Goal: Task Accomplishment & Management: Manage account settings

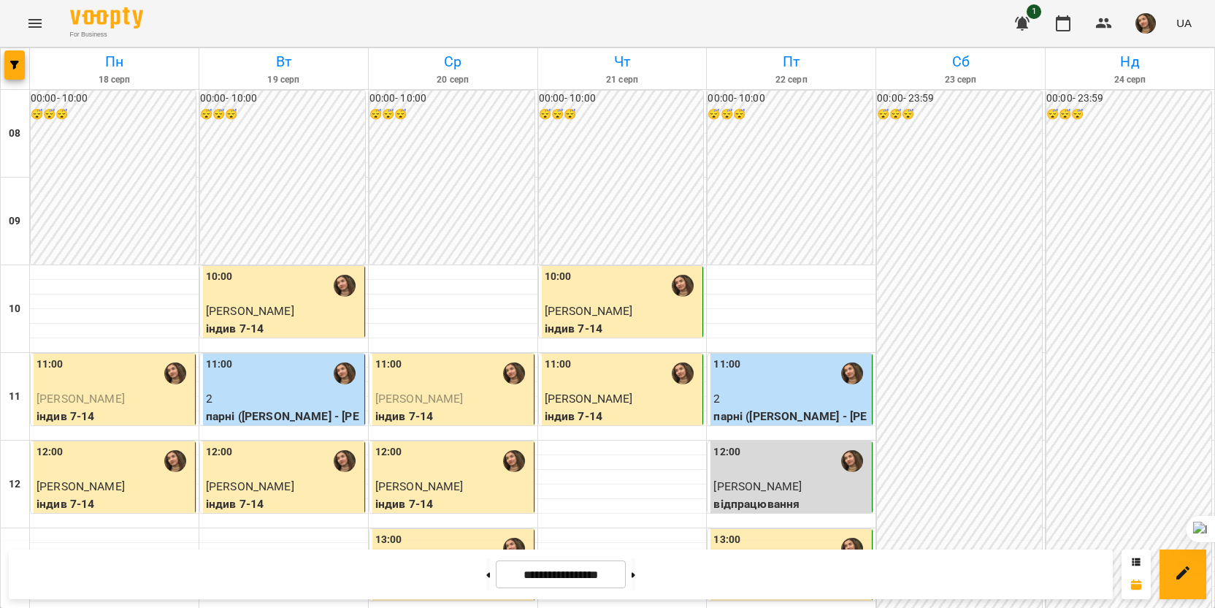
scroll to position [657, 0]
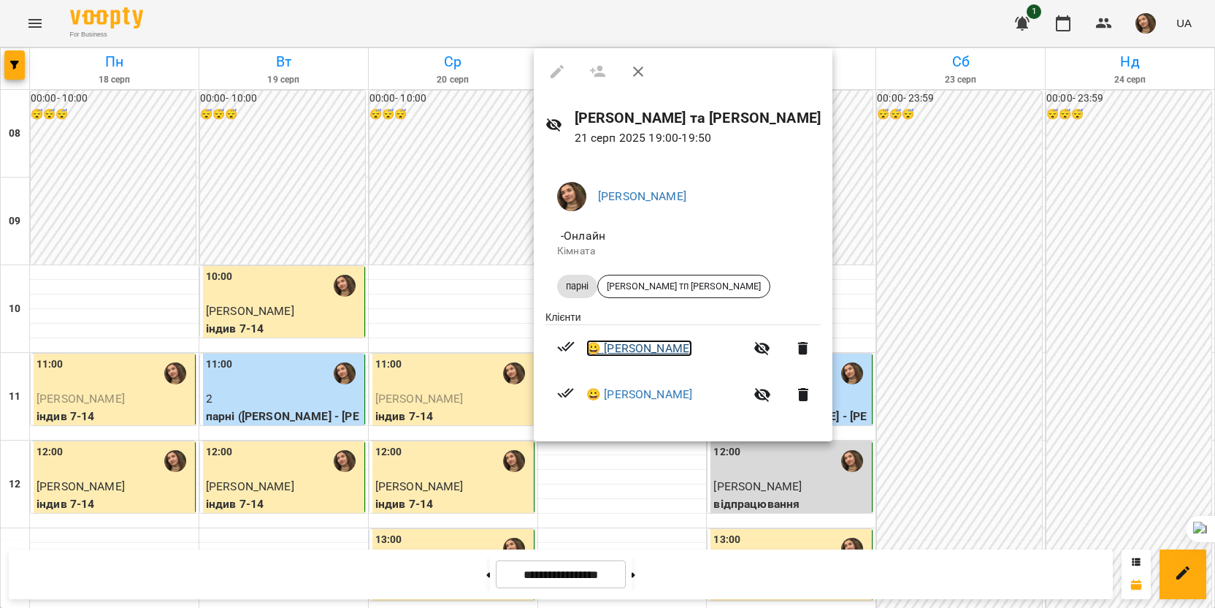
click at [632, 352] on link "😀 [PERSON_NAME]" at bounding box center [639, 349] width 106 height 18
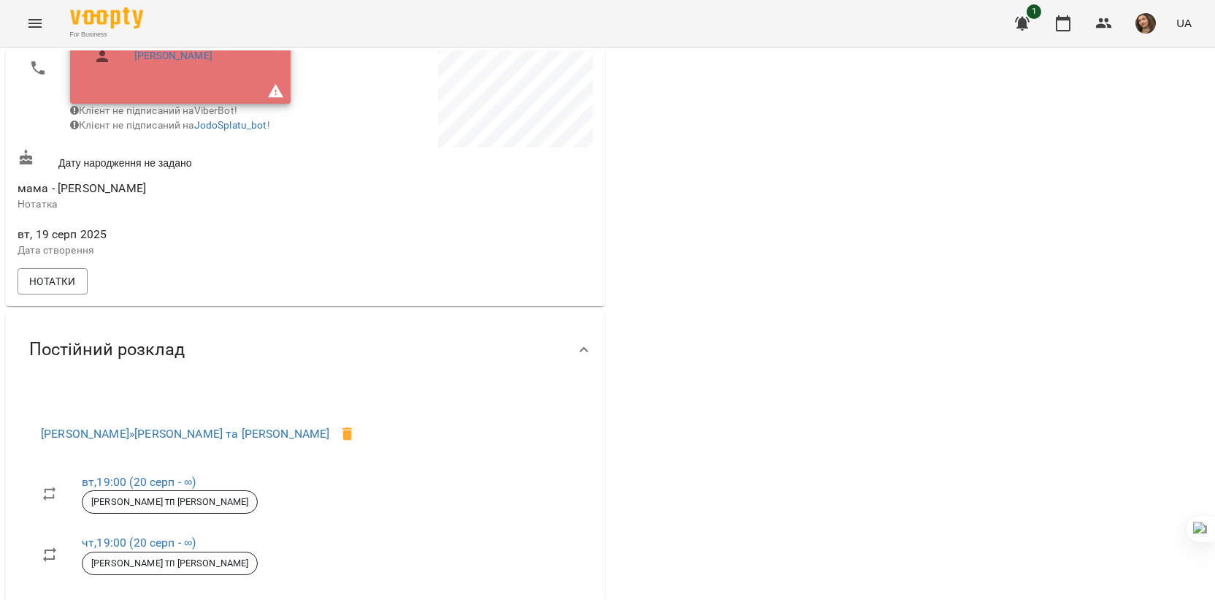
scroll to position [292, 0]
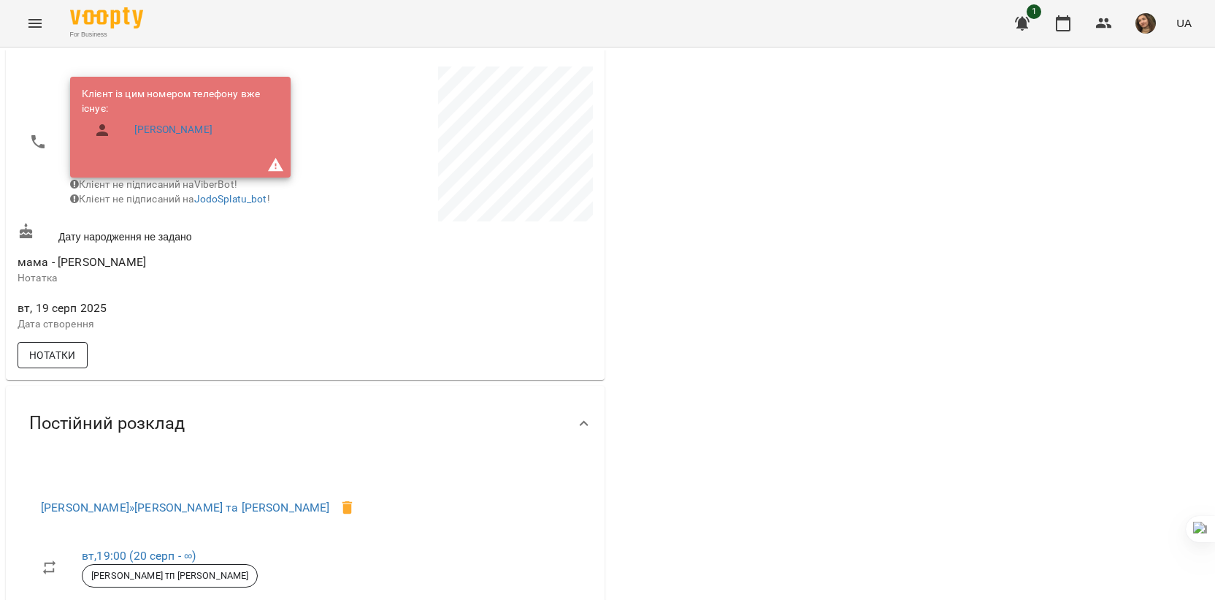
click at [60, 362] on span "Нотатки" at bounding box center [52, 355] width 47 height 18
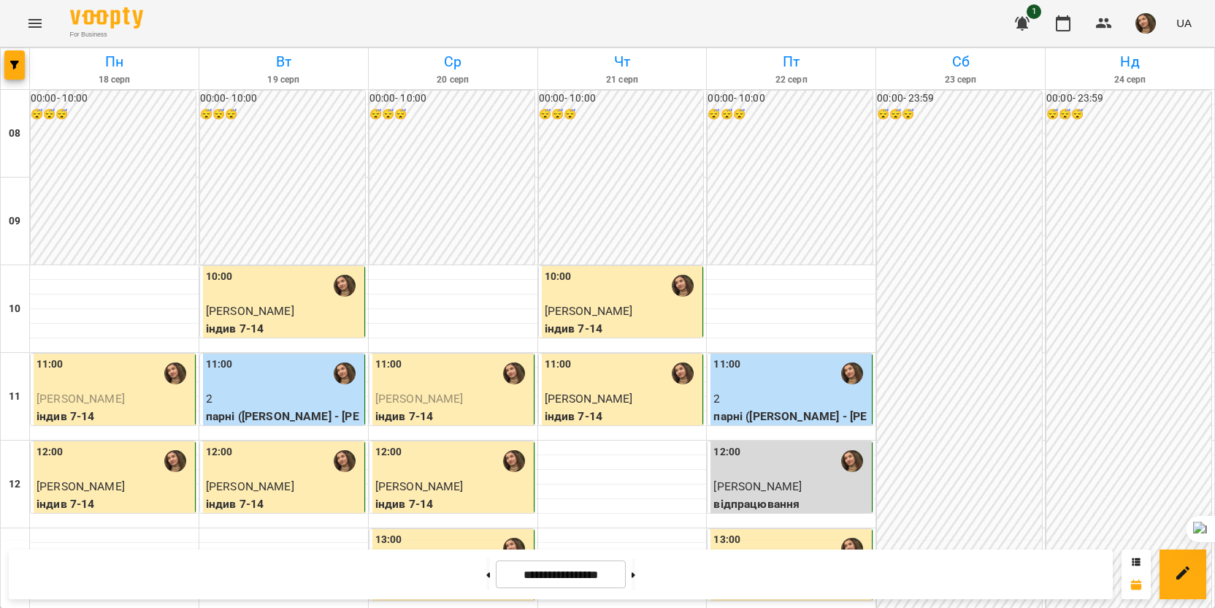
scroll to position [730, 0]
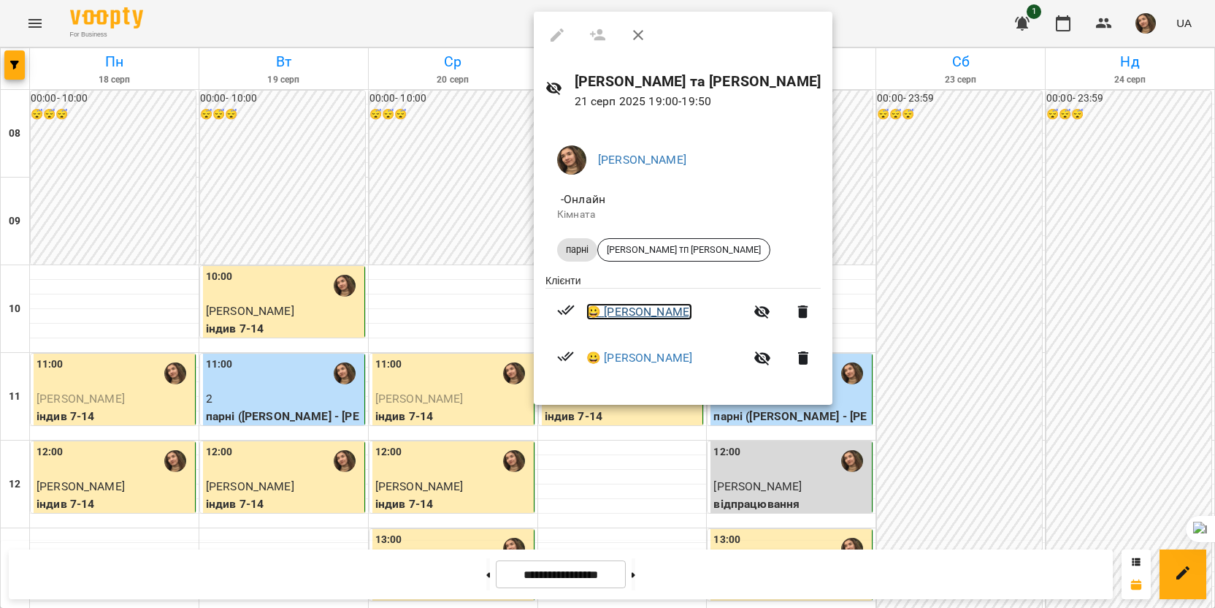
click at [627, 321] on link "😀 [PERSON_NAME]" at bounding box center [639, 312] width 106 height 18
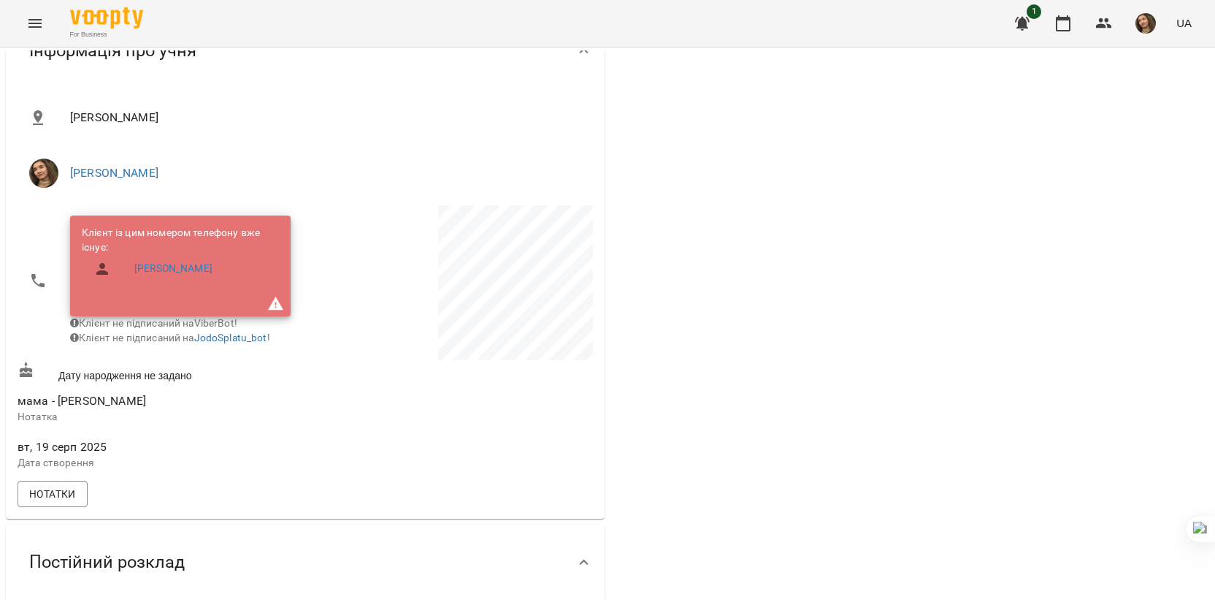
scroll to position [219, 0]
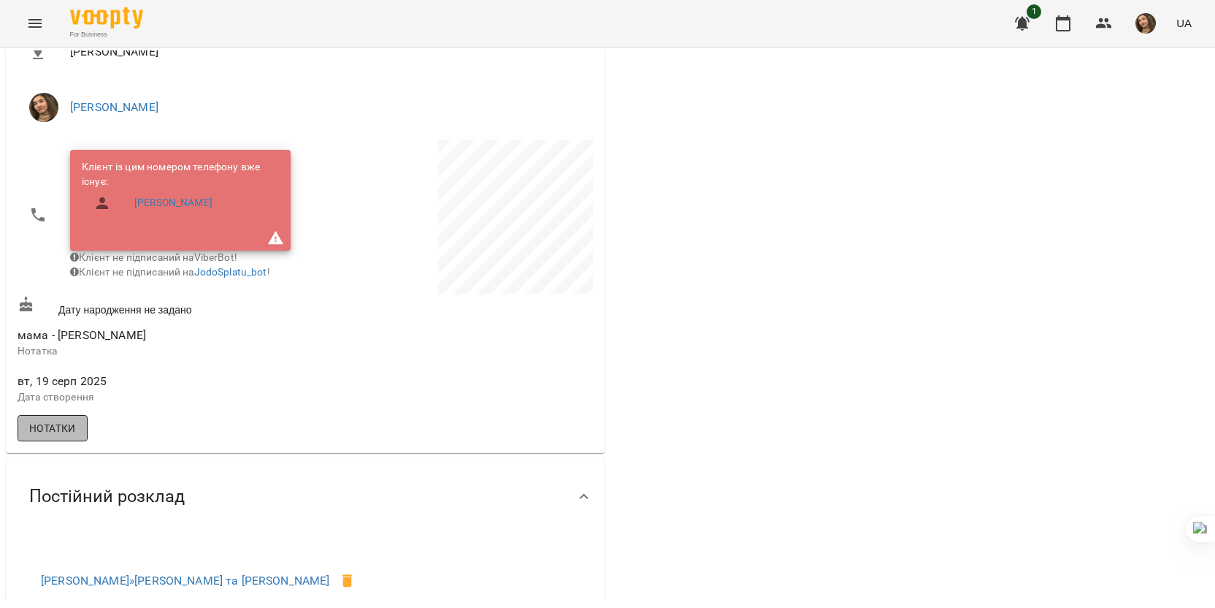
click at [50, 437] on span "Нотатки" at bounding box center [52, 428] width 47 height 18
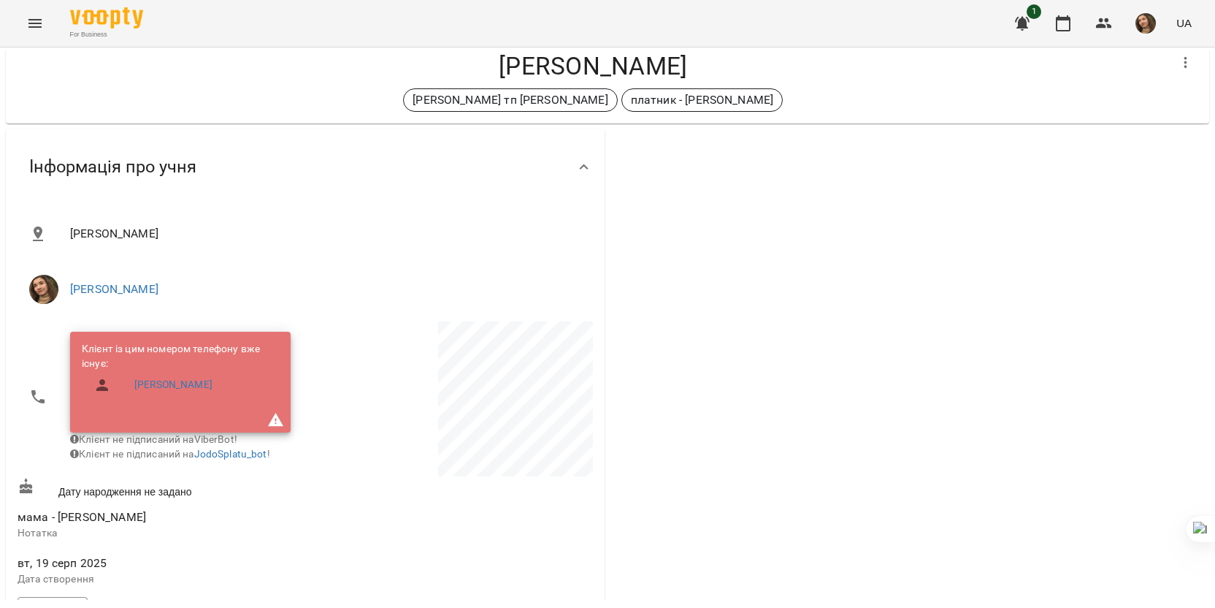
scroll to position [0, 0]
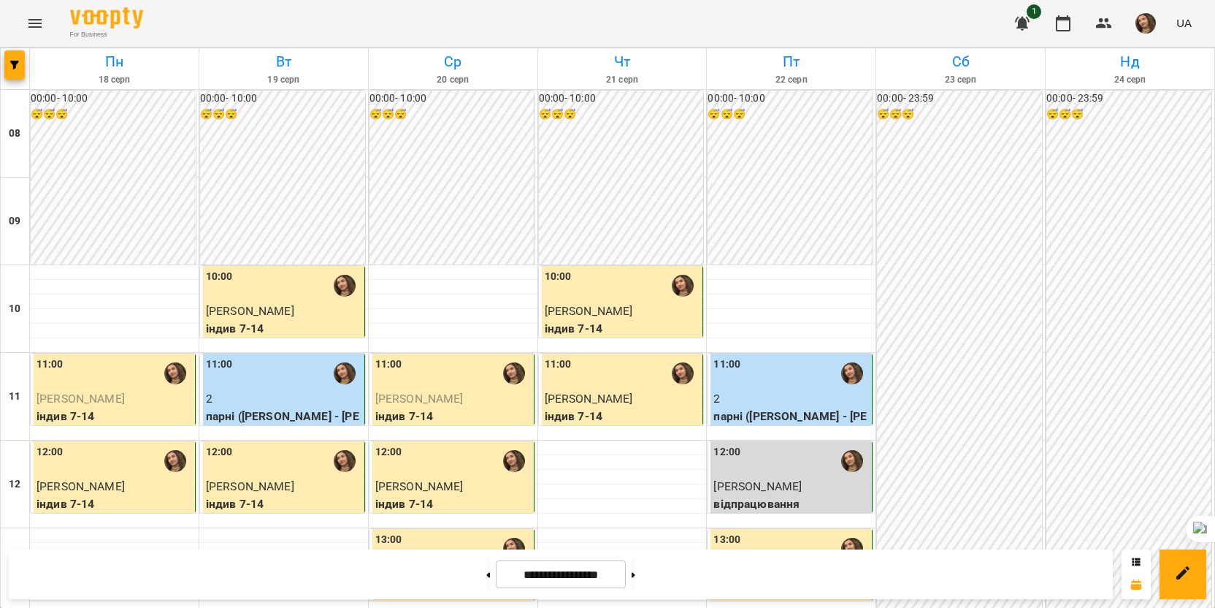
scroll to position [584, 0]
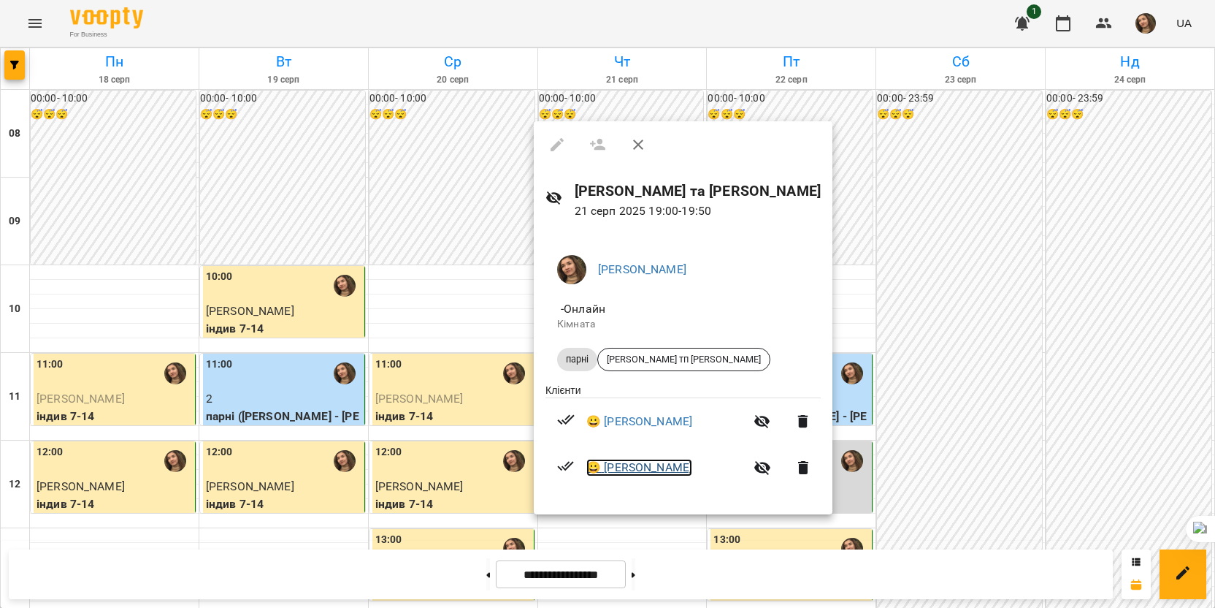
click at [617, 470] on link "😀 [PERSON_NAME]" at bounding box center [639, 468] width 106 height 18
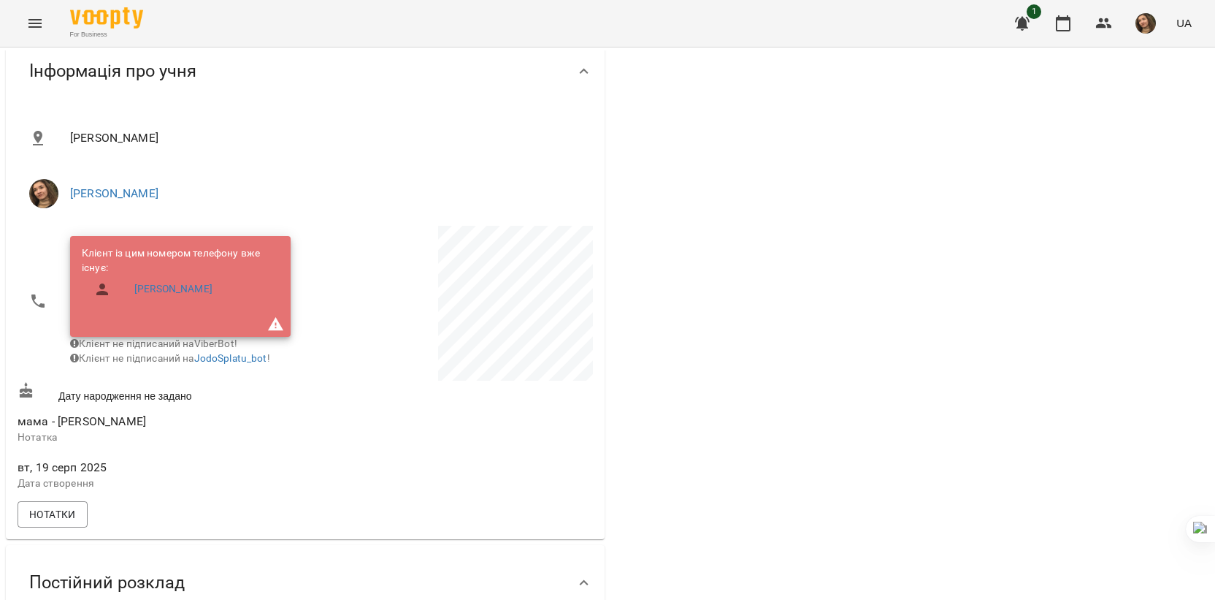
scroll to position [365, 0]
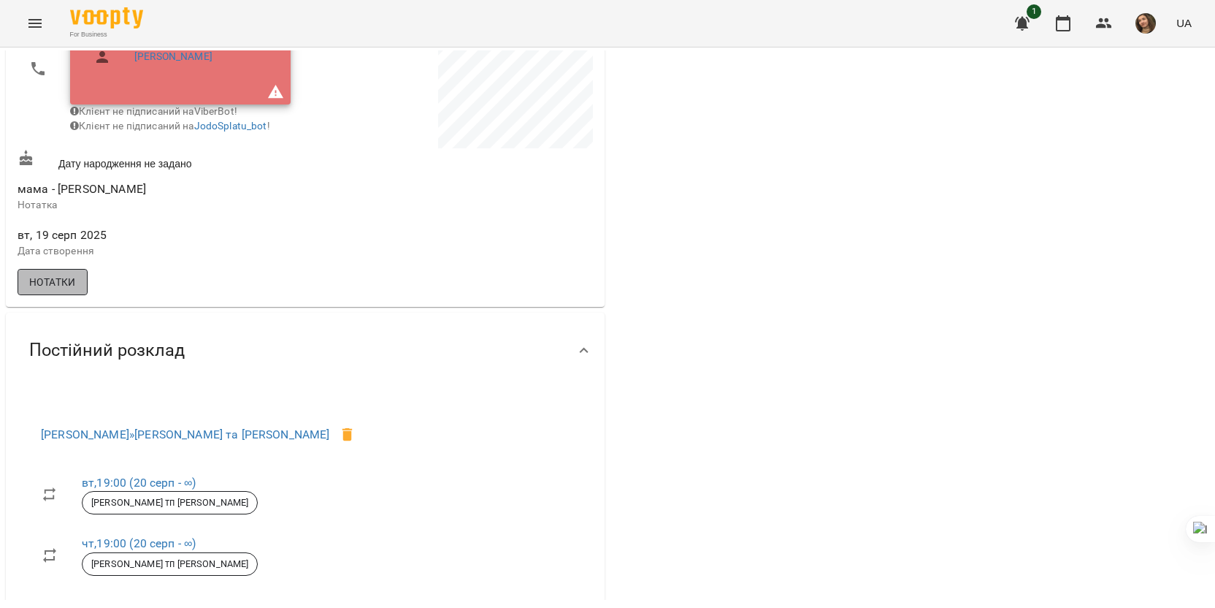
click at [66, 291] on span "Нотатки" at bounding box center [52, 282] width 47 height 18
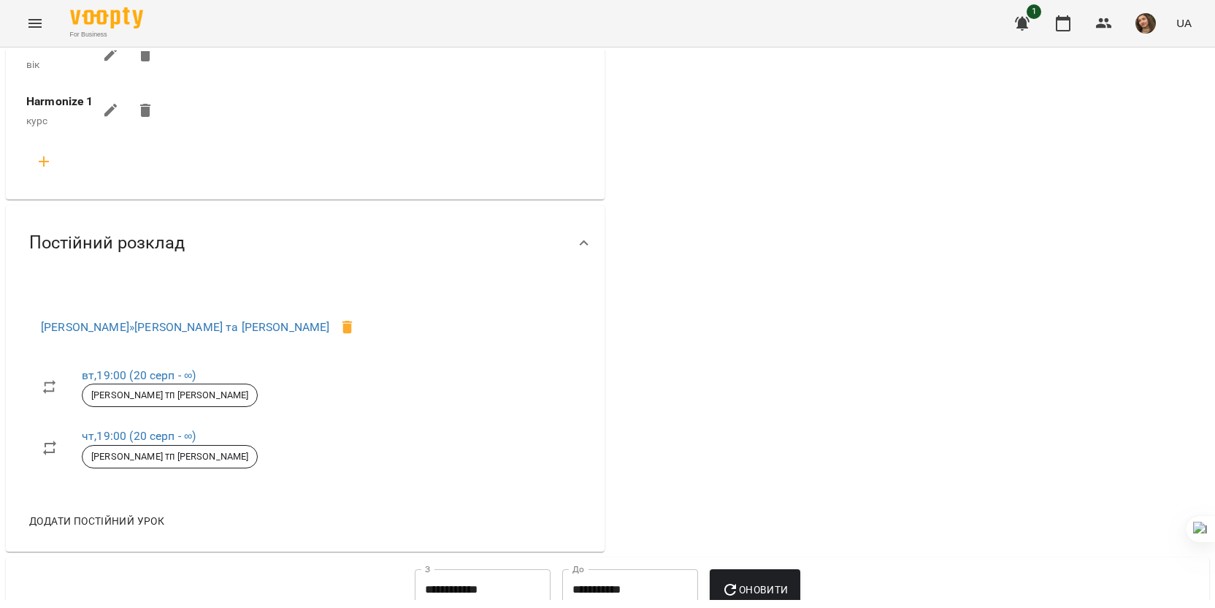
scroll to position [657, 0]
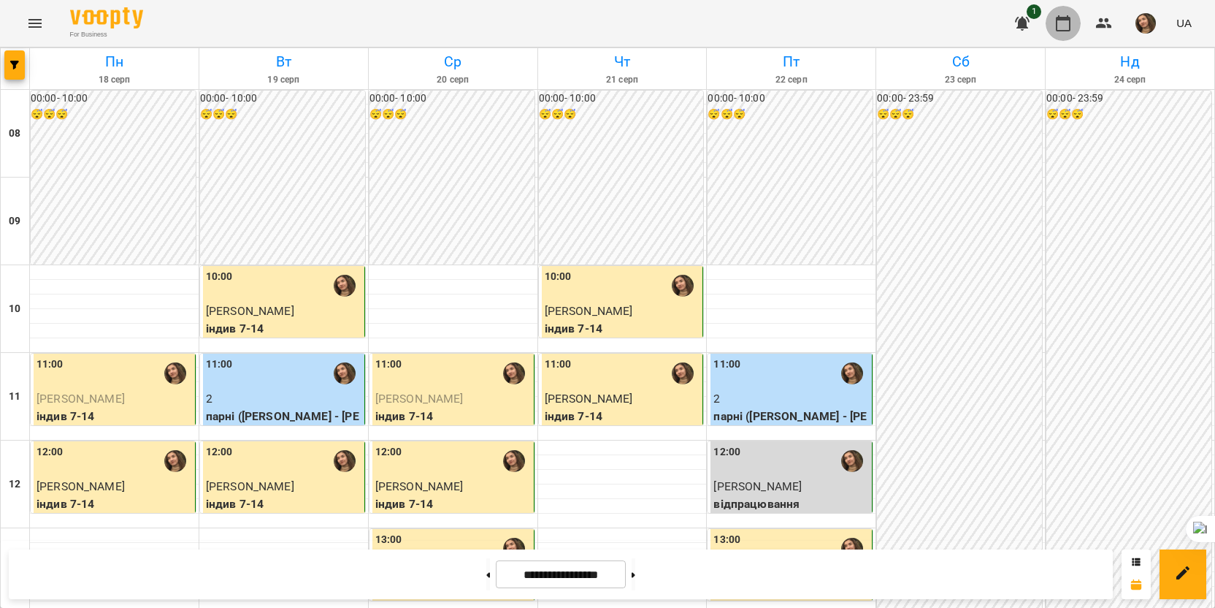
click at [1068, 16] on icon "button" at bounding box center [1064, 24] width 18 height 18
click at [1143, 27] on img "button" at bounding box center [1146, 23] width 20 height 20
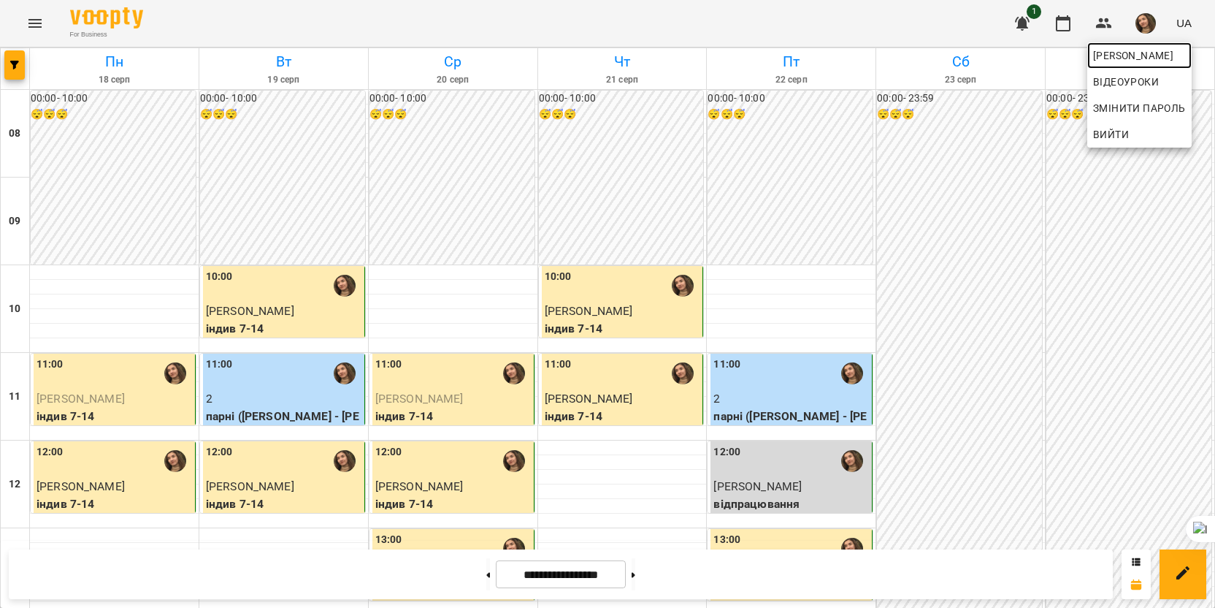
click at [1138, 55] on span "[PERSON_NAME]" at bounding box center [1139, 56] width 93 height 18
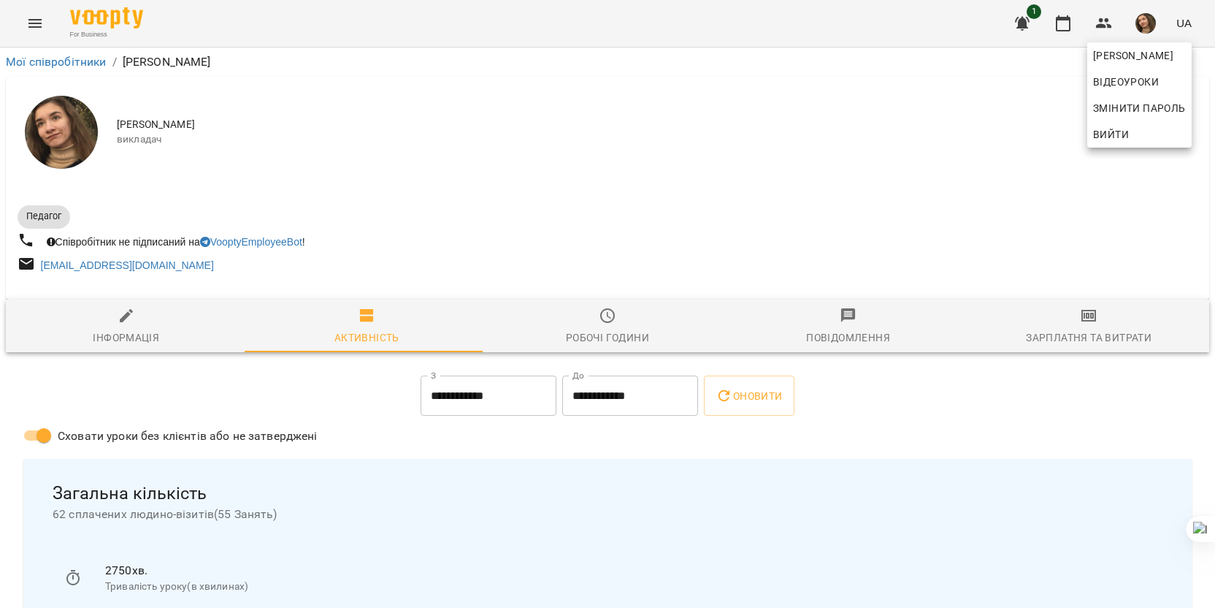
click at [144, 311] on div at bounding box center [607, 304] width 1215 height 608
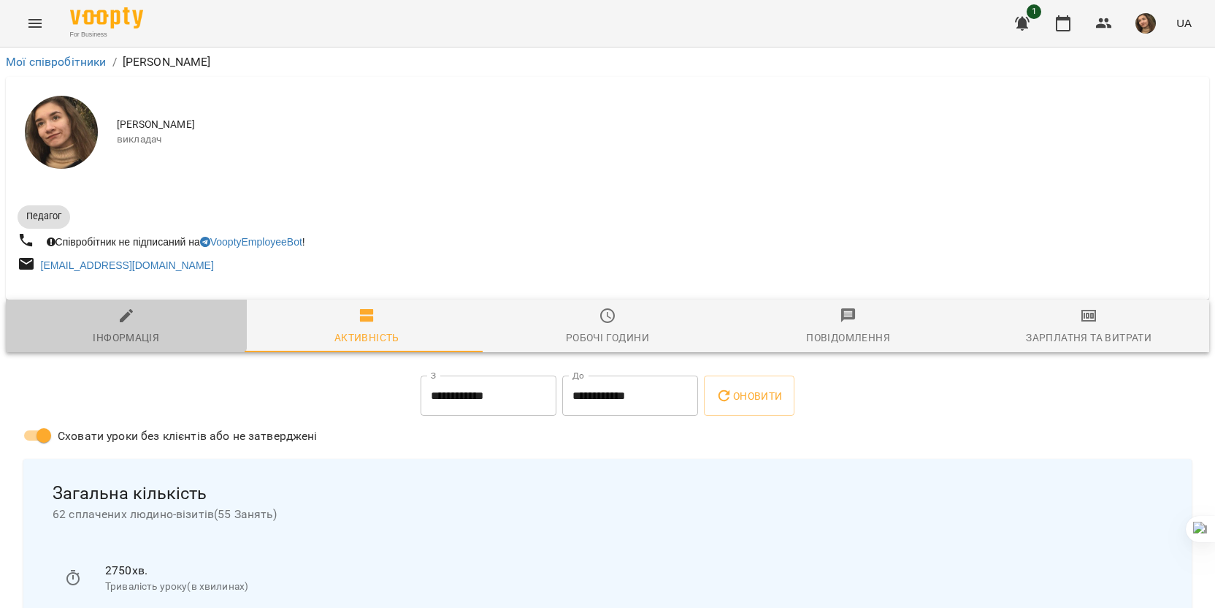
click at [99, 309] on button "Інформація" at bounding box center [126, 325] width 241 height 53
select select "**"
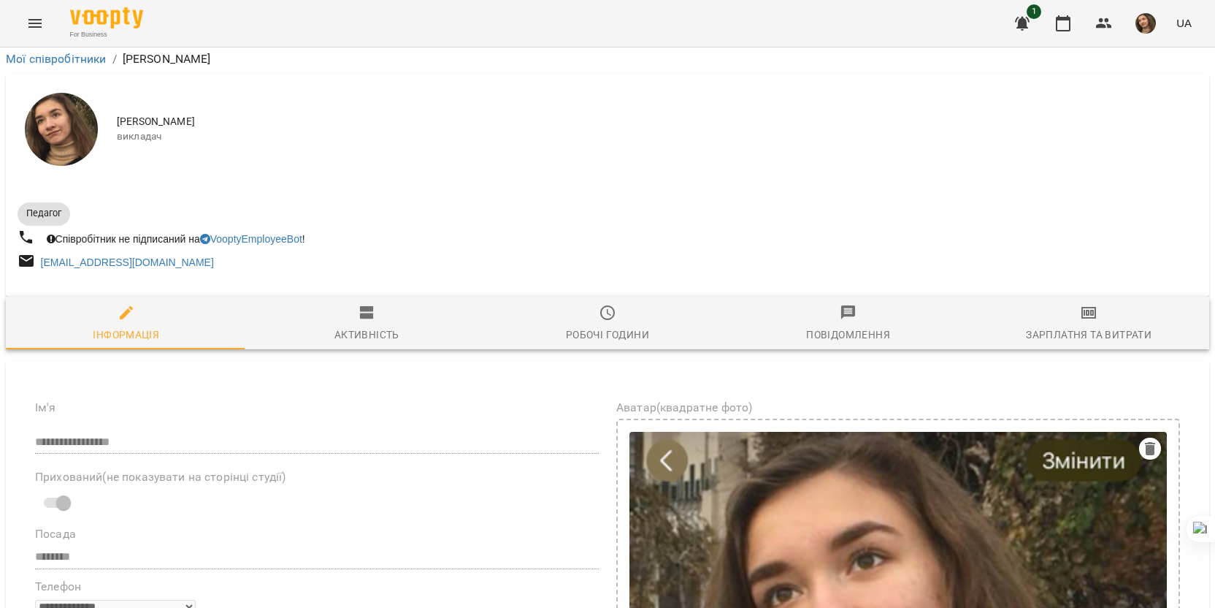
scroll to position [438, 0]
drag, startPoint x: 129, startPoint y: 469, endPoint x: 301, endPoint y: 489, distance: 173.6
click at [260, 509] on button at bounding box center [268, 511] width 19 height 19
click at [1055, 29] on button "button" at bounding box center [1063, 23] width 35 height 35
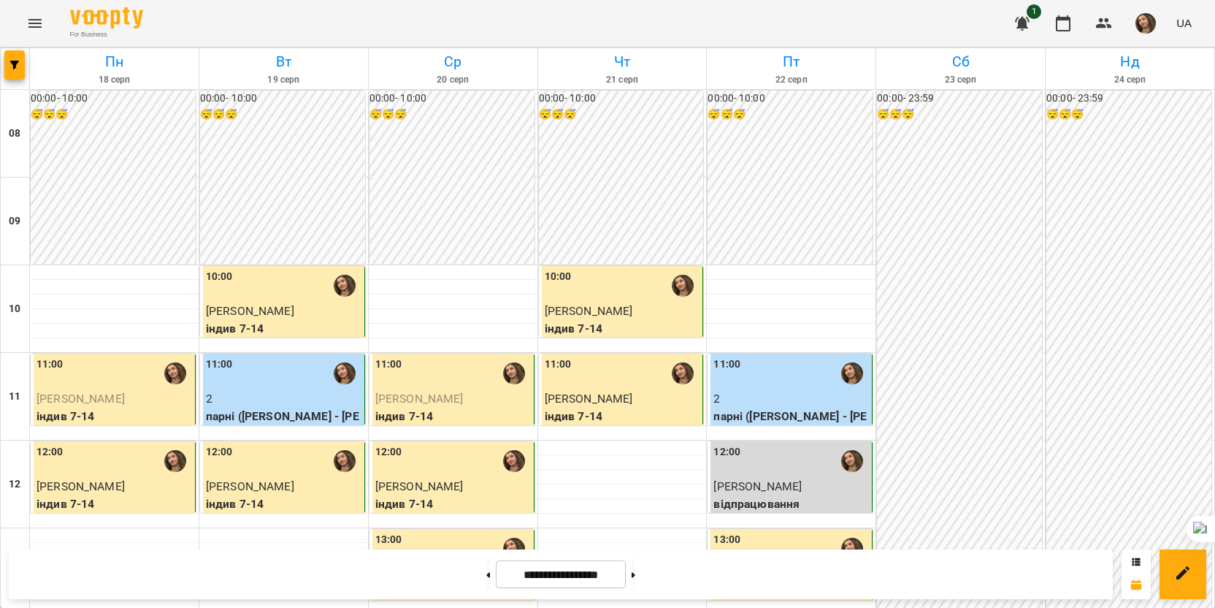
scroll to position [657, 0]
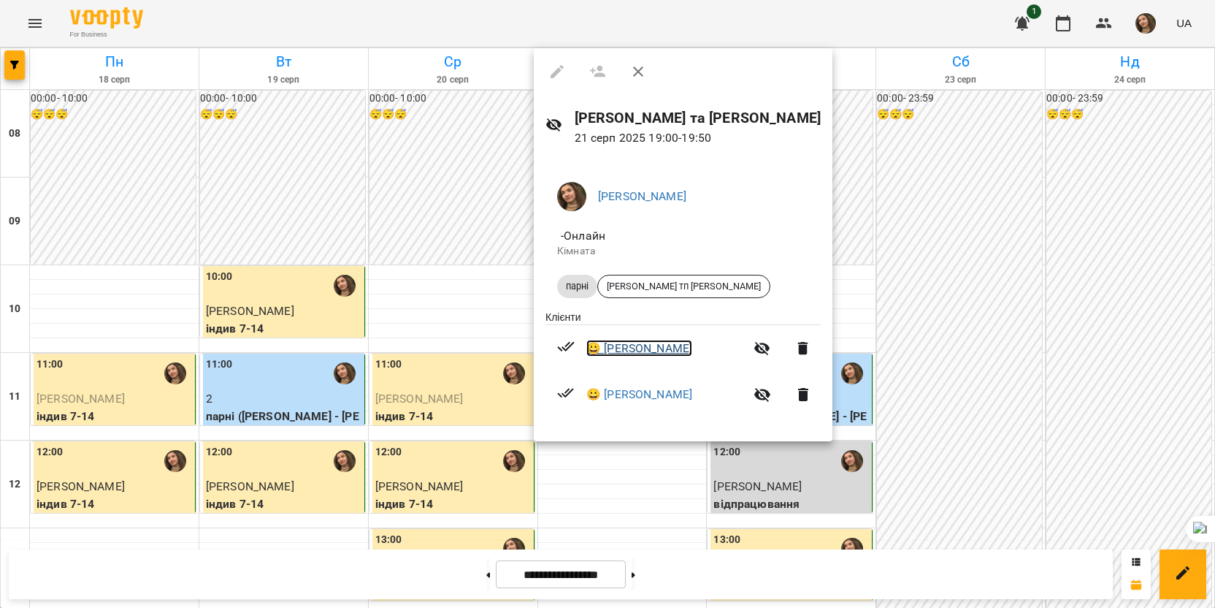
click at [625, 357] on link "😀 [PERSON_NAME]" at bounding box center [639, 349] width 106 height 18
